Goal: Task Accomplishment & Management: Use online tool/utility

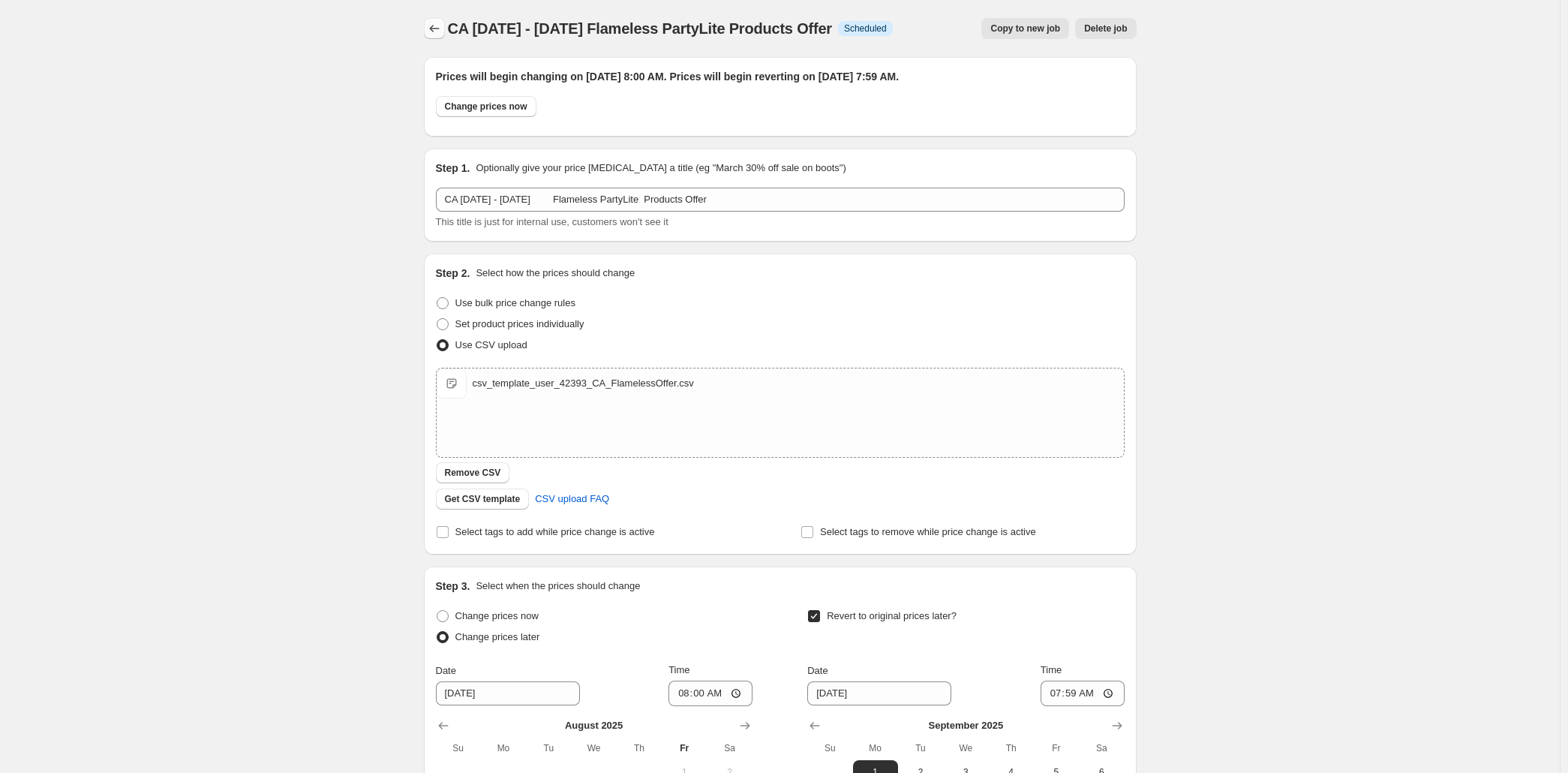
click at [427, 30] on icon "Price change jobs" at bounding box center [434, 28] width 15 height 15
